Goal: Task Accomplishment & Management: Complete application form

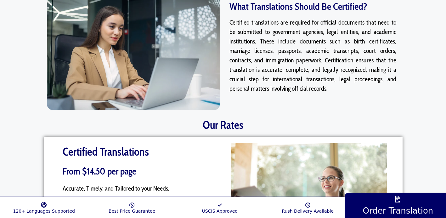
scroll to position [787, 0]
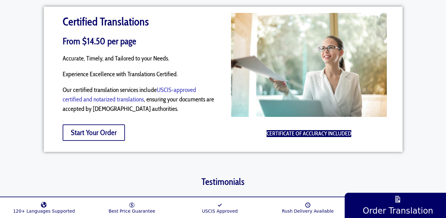
click at [110, 129] on span "Start Your Order" at bounding box center [94, 133] width 46 height 8
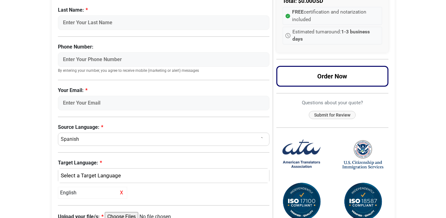
scroll to position [123, 0]
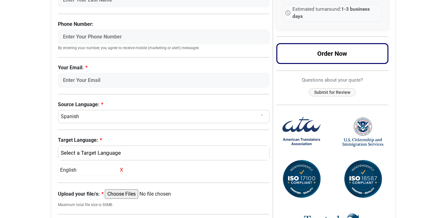
click at [120, 193] on input "Upload your file/s:" at bounding box center [153, 193] width 96 height 9
type input "C:\fakepath\Certificate of marriage.pdf"
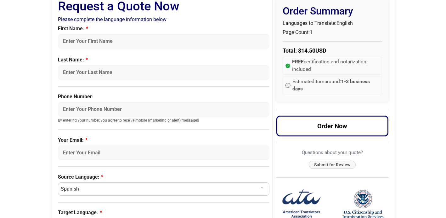
scroll to position [50, 0]
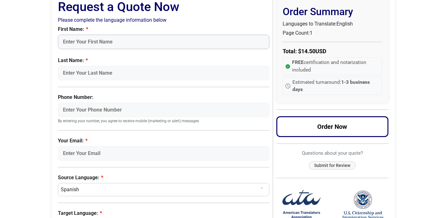
click at [76, 41] on input "First Name:" at bounding box center [164, 42] width 212 height 14
type input "n"
type input "Nelsey"
click at [66, 77] on input "Last Name:" at bounding box center [164, 73] width 212 height 14
type input "Blumenthal"
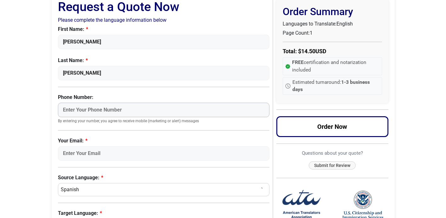
click at [69, 113] on input "Phone Number:" at bounding box center [164, 110] width 212 height 14
type input "8607701021"
click at [111, 95] on label "Phone Number:" at bounding box center [164, 98] width 212 height 8
click at [111, 103] on input "8607701021" at bounding box center [164, 110] width 212 height 14
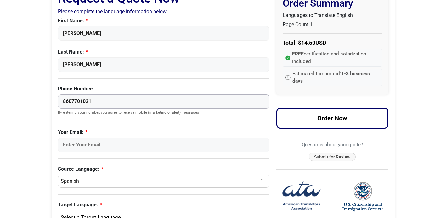
scroll to position [96, 0]
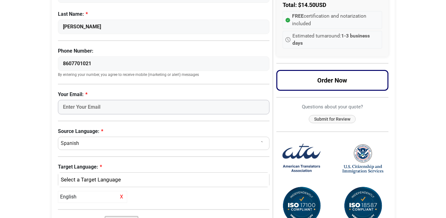
click at [77, 110] on input "Your Email:" at bounding box center [164, 107] width 212 height 14
type input "nelseyblum@gmail.com"
click at [53, 121] on div "Request a Quote Now Please complete the language information below First Name: …" at bounding box center [223, 160] width 343 height 427
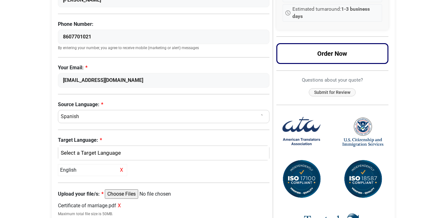
scroll to position [129, 0]
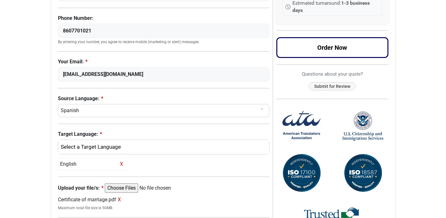
click at [86, 114] on select "Select a Language Afrikaans Albanian Amharic Arabic Armenian Belarusian Bulgari…" at bounding box center [164, 110] width 212 height 13
select select "English"
click at [58, 104] on select "Select a Language Afrikaans Albanian Amharic Arabic Armenian Belarusian Bulgari…" at bounding box center [164, 110] width 212 height 13
select select
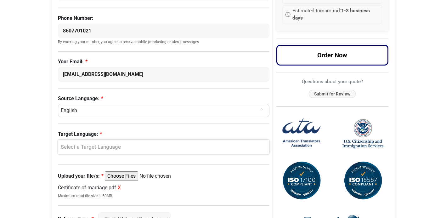
click at [74, 148] on div "Select a Target Language" at bounding box center [162, 147] width 202 height 8
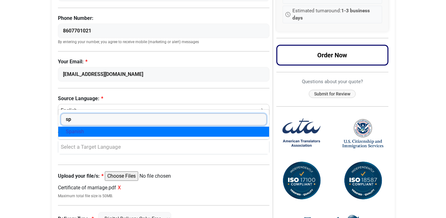
type input "sp"
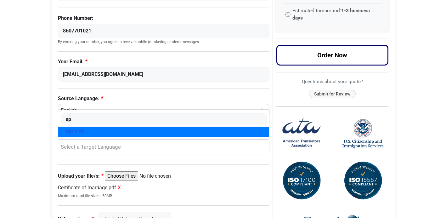
click at [125, 130] on link "Spanish" at bounding box center [163, 132] width 211 height 10
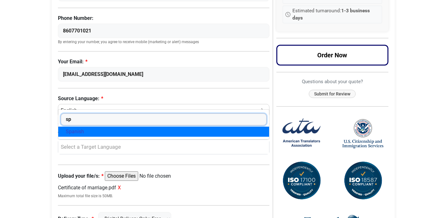
select select "Spanish"
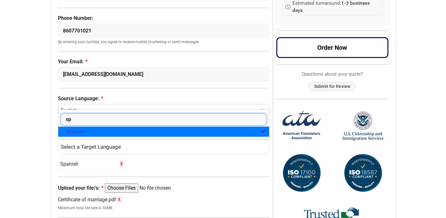
scroll to position [199, 0]
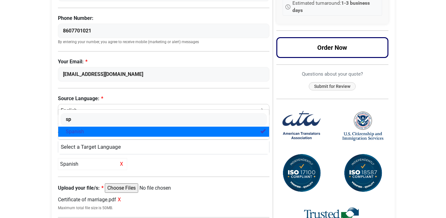
click at [69, 162] on div "Spanish X" at bounding box center [92, 164] width 69 height 12
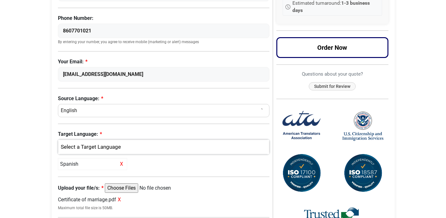
click at [121, 145] on div "Spanish" at bounding box center [162, 147] width 202 height 8
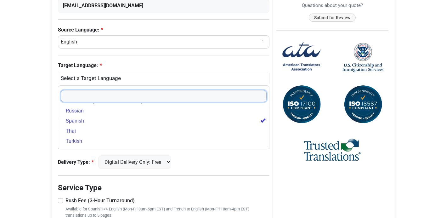
scroll to position [271, 0]
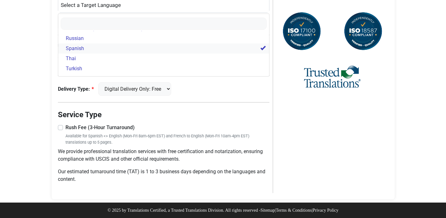
click at [88, 51] on link "Spanish" at bounding box center [163, 48] width 211 height 10
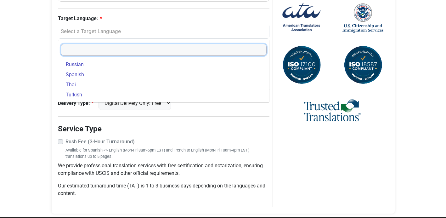
scroll to position [209, 0]
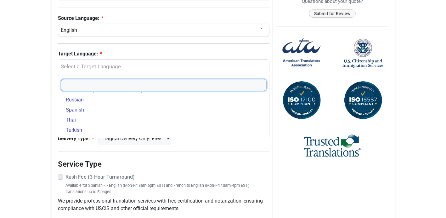
click at [76, 84] on input "Search" at bounding box center [164, 85] width 206 height 12
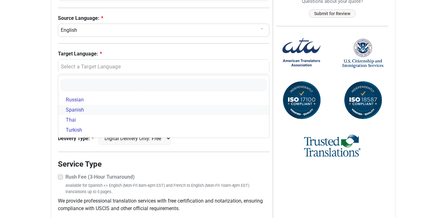
click at [80, 108] on span "Spanish" at bounding box center [75, 110] width 18 height 8
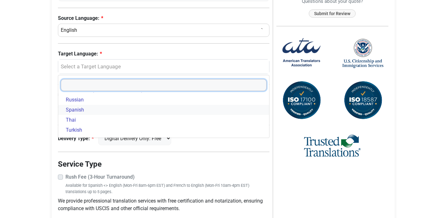
select select "Spanish"
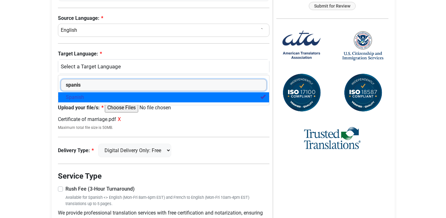
type input "spanish"
select select
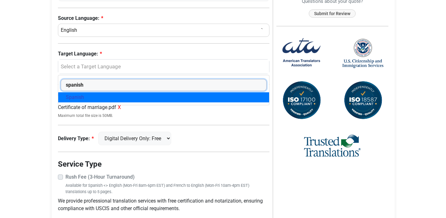
type input "spanish"
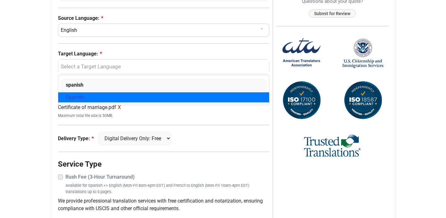
click at [151, 117] on small "Maximum total file size is 50MB." at bounding box center [164, 116] width 212 height 6
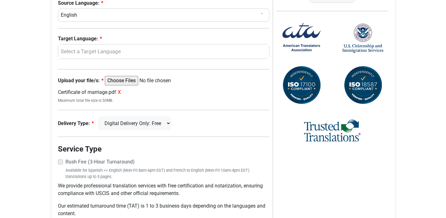
scroll to position [146, 0]
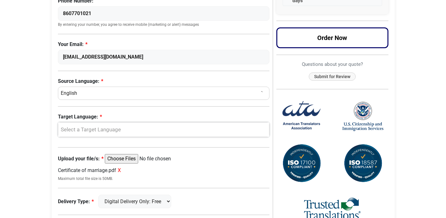
click at [81, 129] on div "Select a Target Language" at bounding box center [162, 130] width 202 height 8
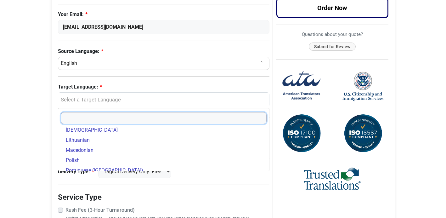
scroll to position [179, 0]
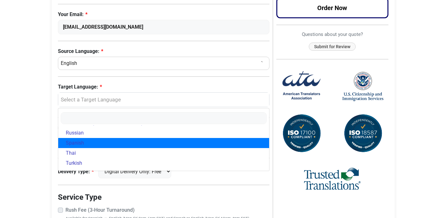
click at [80, 144] on span "Spanish" at bounding box center [75, 143] width 18 height 8
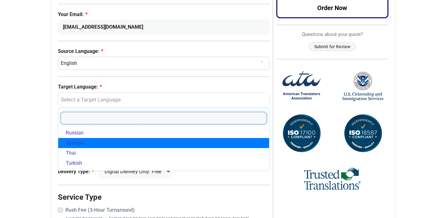
select select "Spanish"
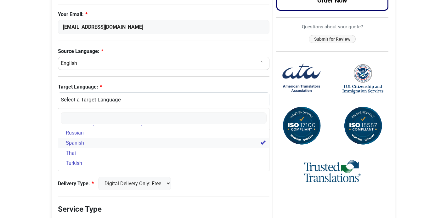
click at [80, 144] on span "Spanish" at bounding box center [75, 143] width 18 height 8
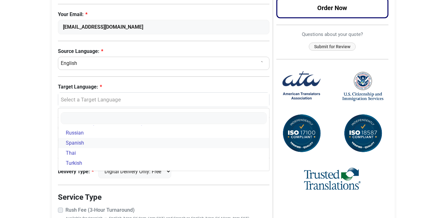
click at [80, 144] on span "Spanish" at bounding box center [75, 143] width 18 height 8
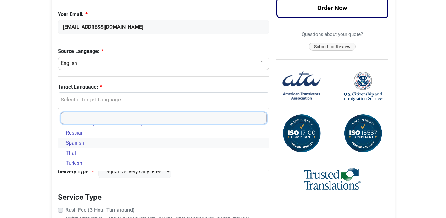
select select "Spanish"
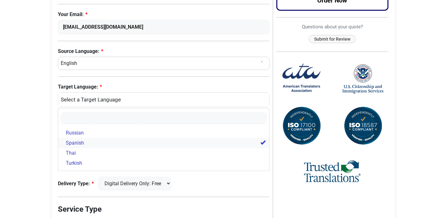
click at [80, 144] on span "Spanish" at bounding box center [75, 143] width 18 height 8
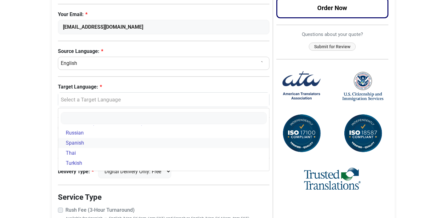
click at [80, 144] on span "Spanish" at bounding box center [75, 143] width 18 height 8
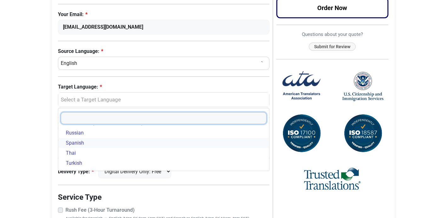
select select "Spanish"
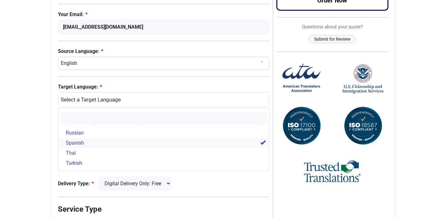
click at [80, 144] on span "Spanish" at bounding box center [75, 143] width 18 height 8
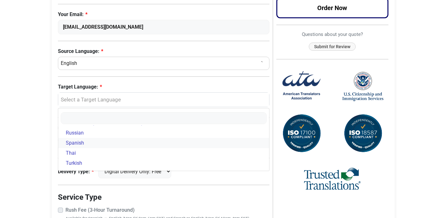
click at [80, 144] on span "Spanish" at bounding box center [75, 143] width 18 height 8
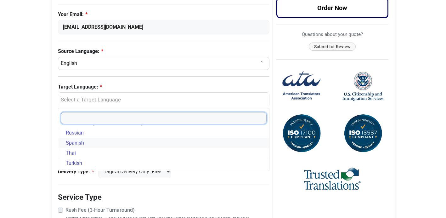
select select "Spanish"
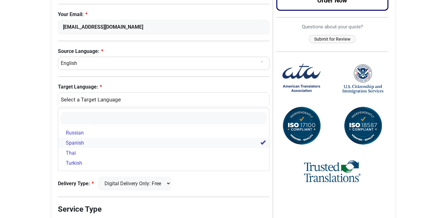
click at [77, 145] on span "Spanish" at bounding box center [75, 143] width 18 height 8
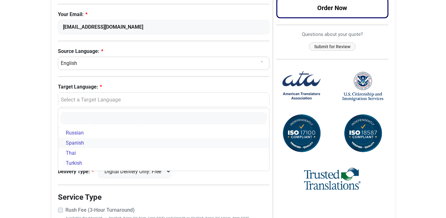
click at [75, 143] on span "Spanish" at bounding box center [75, 143] width 18 height 8
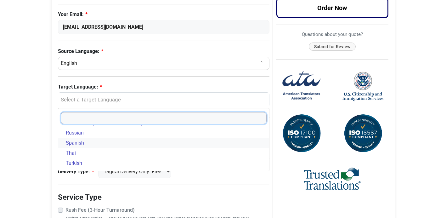
select select "Spanish"
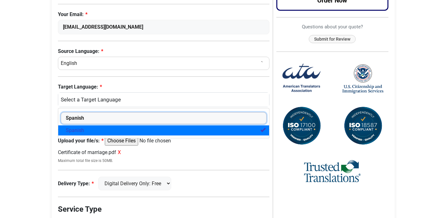
type input "Spanish"
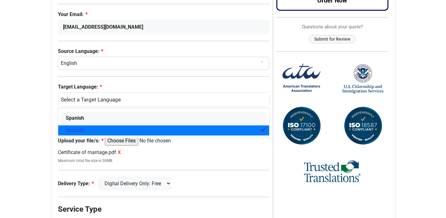
click at [268, 165] on div "Request a Quote Now Please complete the language information below First Name: …" at bounding box center [165, 80] width 215 height 414
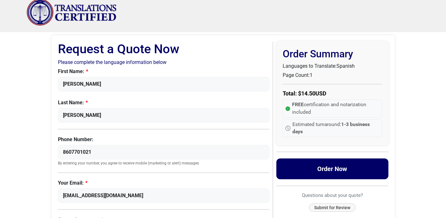
scroll to position [7, 0]
click at [325, 173] on button "Order Now" at bounding box center [332, 169] width 112 height 21
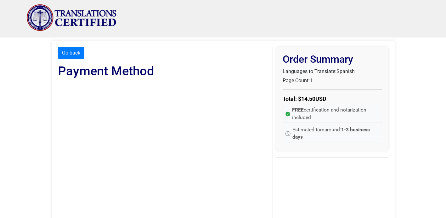
scroll to position [0, 0]
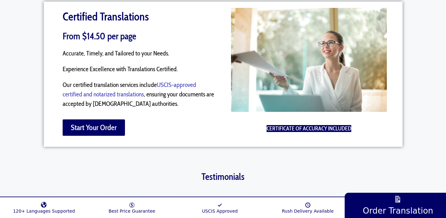
scroll to position [789, 0]
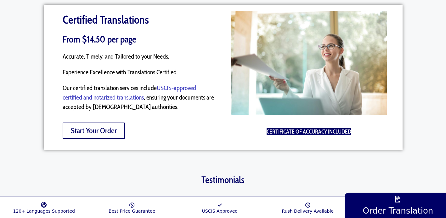
click at [102, 127] on span "Start Your Order" at bounding box center [94, 131] width 46 height 8
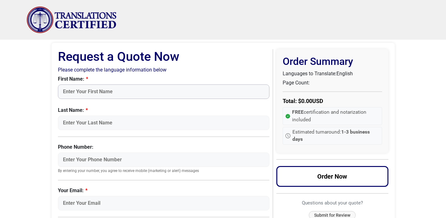
click at [108, 92] on input "First Name:" at bounding box center [164, 91] width 212 height 14
type input "Nelsey"
type input "Blumenthal"
type input "8607701021"
type input "nelseyblum@gmail.com"
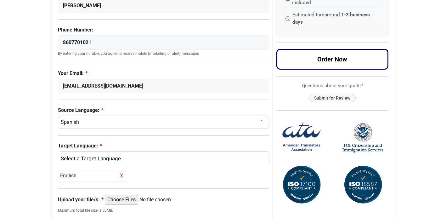
scroll to position [124, 0]
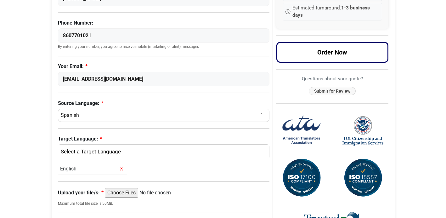
click at [85, 113] on select "Select a Language Afrikaans Albanian Amharic Arabic Armenian Belarusian Bulgari…" at bounding box center [164, 115] width 212 height 13
select select "English"
click at [58, 109] on select "Select a Language Afrikaans Albanian Amharic Arabic Armenian Belarusian Bulgari…" at bounding box center [164, 115] width 212 height 13
select select
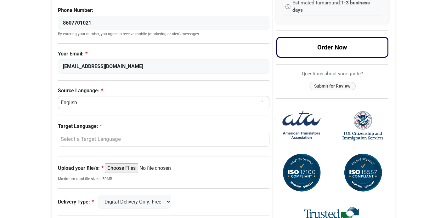
scroll to position [168, 0]
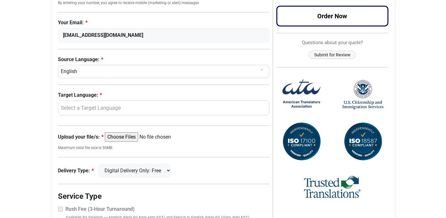
click at [124, 137] on input "Upload your file/s:" at bounding box center [153, 136] width 96 height 9
type input "C:\fakepath\Certificate of marriage.pdf"
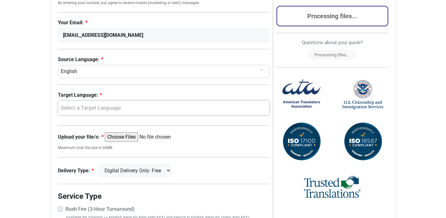
click at [65, 107] on div "Select a Target Language" at bounding box center [162, 108] width 202 height 8
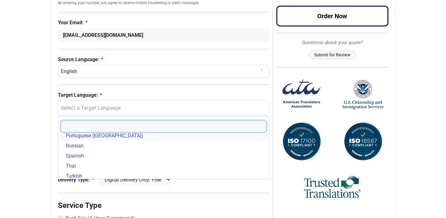
scroll to position [179, 0]
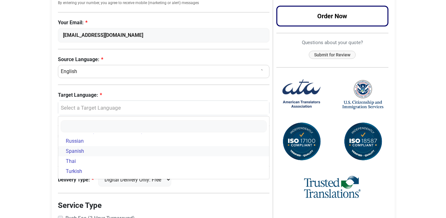
click at [82, 151] on span "Spanish" at bounding box center [75, 151] width 18 height 8
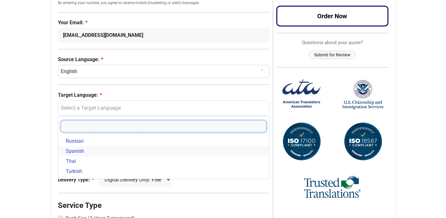
select select "Spanish"
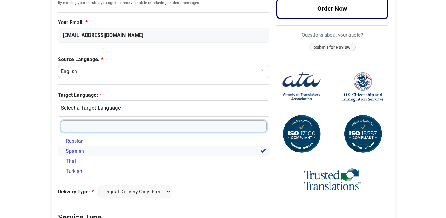
scroll to position [199, 0]
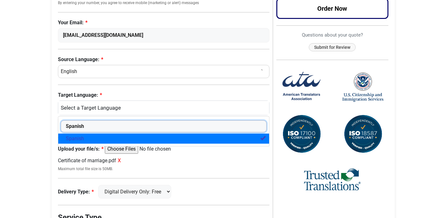
type input "Spanish"
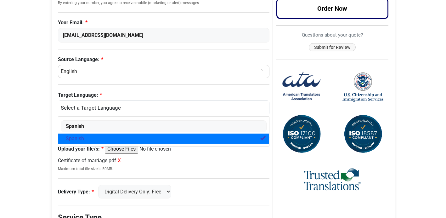
click at [175, 138] on link "Spanish" at bounding box center [163, 139] width 211 height 10
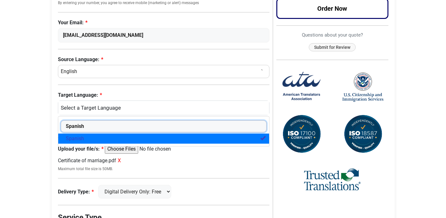
select select
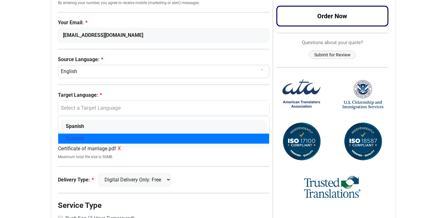
click at [266, 160] on div "Request a Quote Now Please complete the language information below First Name: …" at bounding box center [165, 82] width 215 height 402
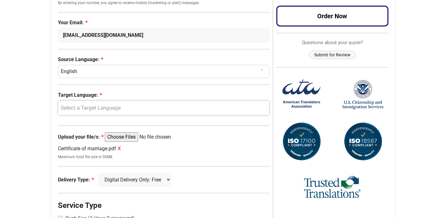
click at [78, 109] on div "Select a Target Language" at bounding box center [162, 108] width 202 height 8
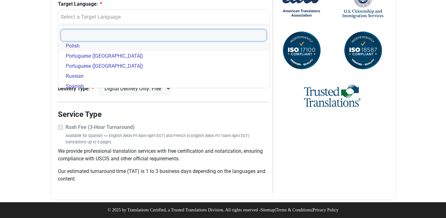
scroll to position [179, 0]
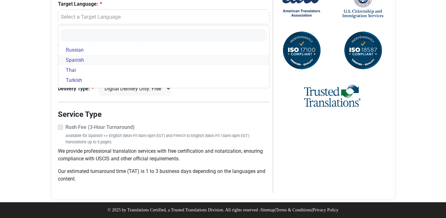
click at [96, 60] on link "Spanish" at bounding box center [163, 60] width 211 height 10
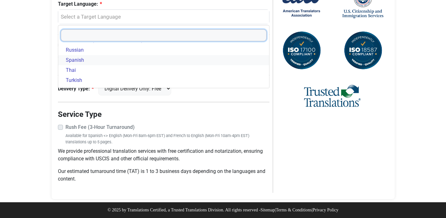
select select "Spanish"
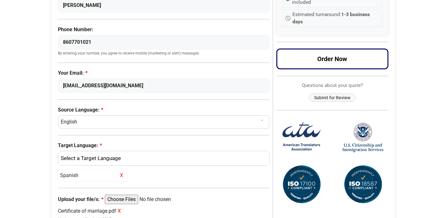
scroll to position [59, 0]
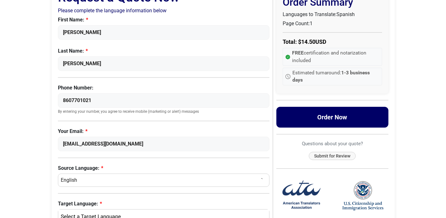
click at [317, 125] on button "Order Now" at bounding box center [332, 117] width 112 height 21
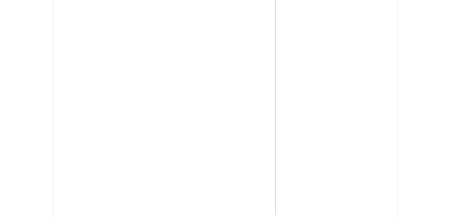
scroll to position [0, 0]
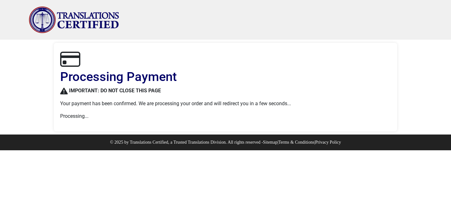
click at [81, 21] on img "Site" at bounding box center [74, 19] width 91 height 27
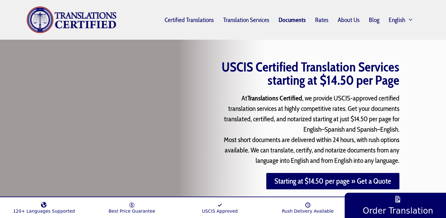
click at [286, 22] on link "Documents" at bounding box center [292, 20] width 37 height 14
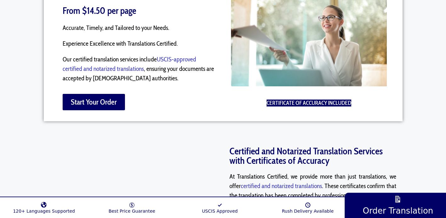
scroll to position [499, 0]
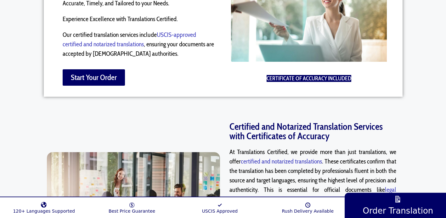
click at [217, 90] on div "Certified Translations From $14.50 per page Accurate, Timely, and Tailored to y…" at bounding box center [134, 24] width 175 height 139
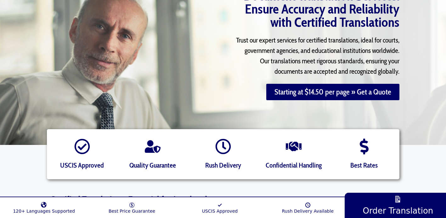
scroll to position [0, 0]
